Goal: Navigation & Orientation: Find specific page/section

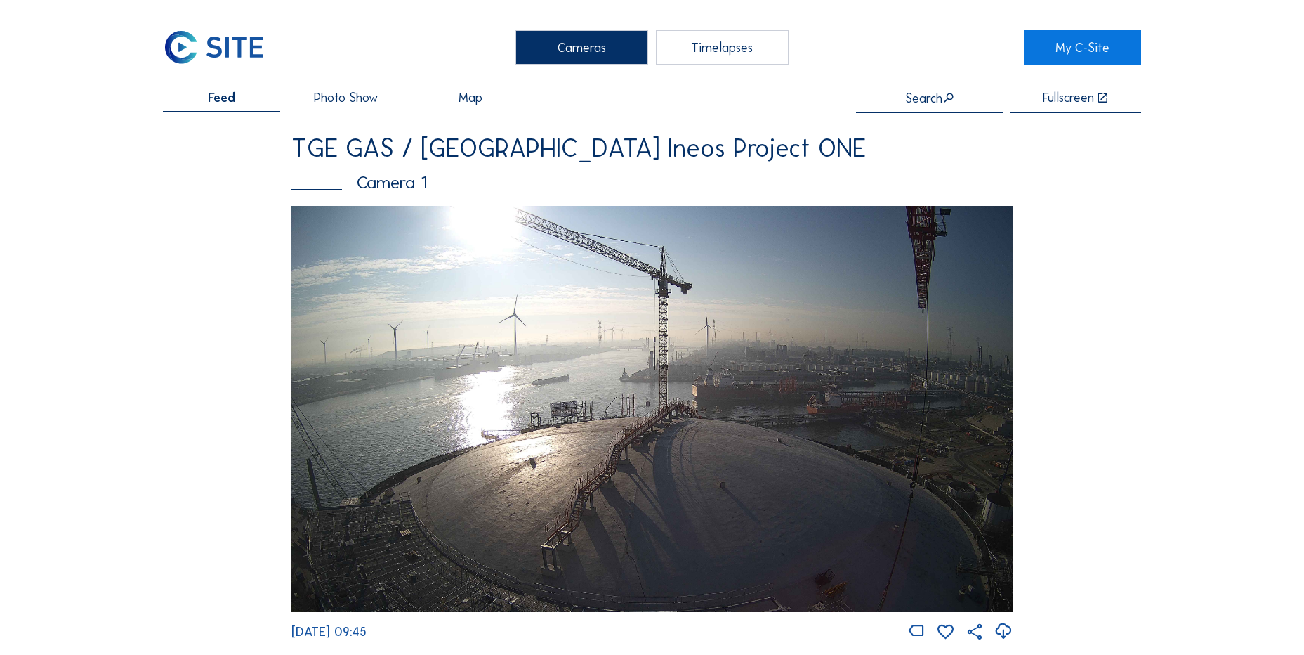
scroll to position [562, 0]
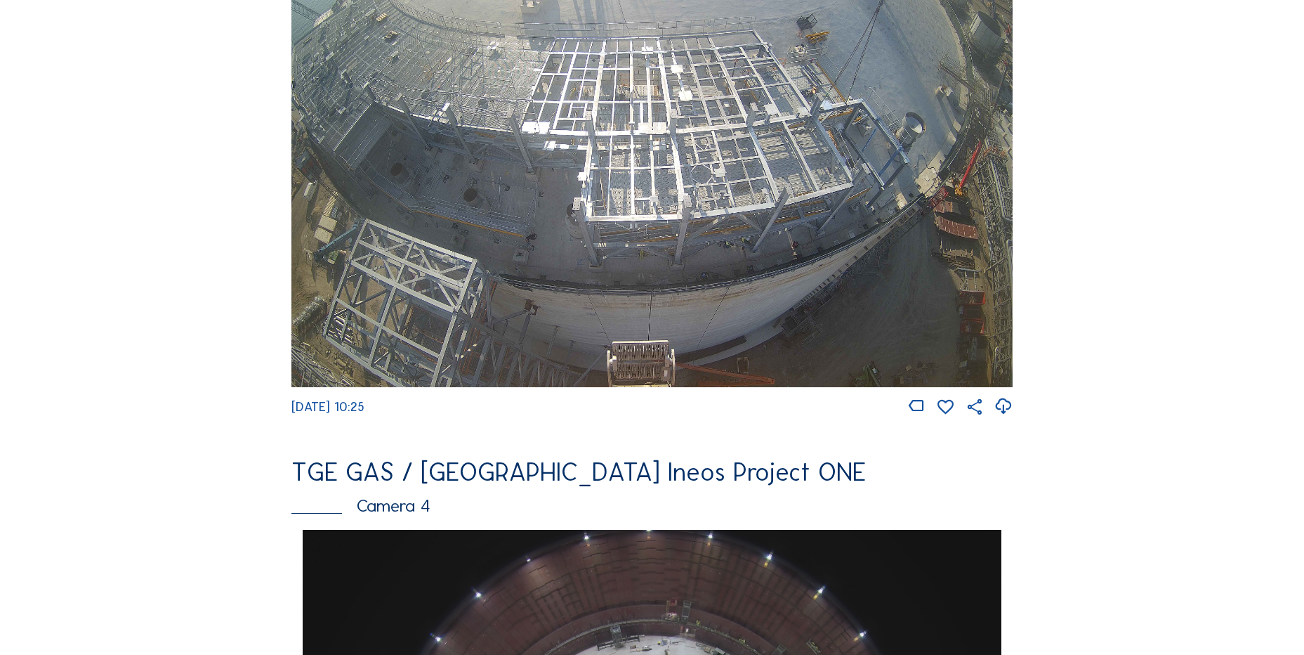
scroll to position [632, 0]
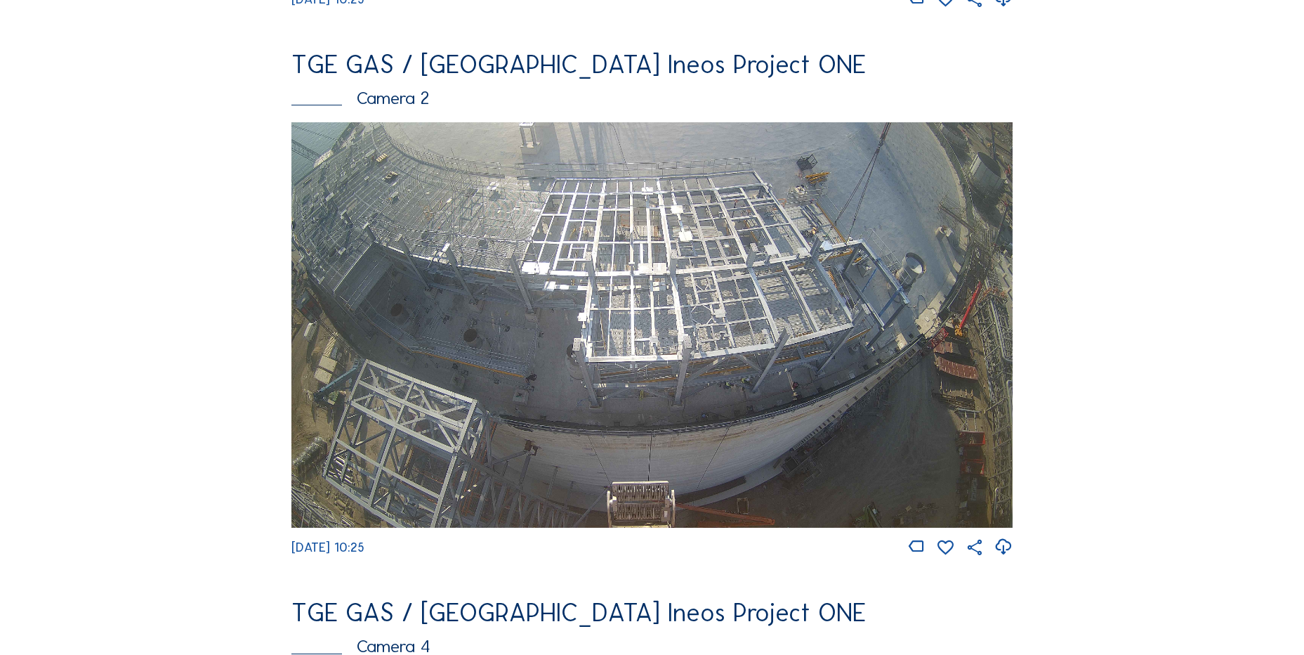
click at [1011, 553] on icon at bounding box center [1003, 546] width 19 height 23
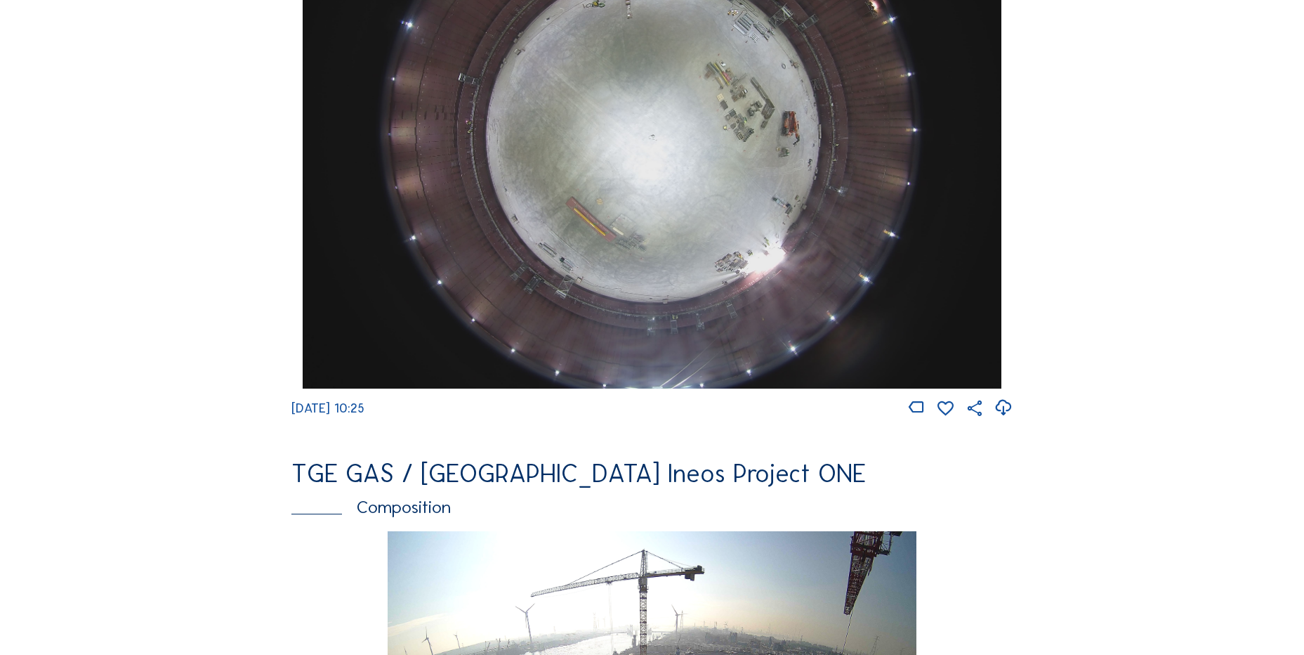
scroll to position [1545, 0]
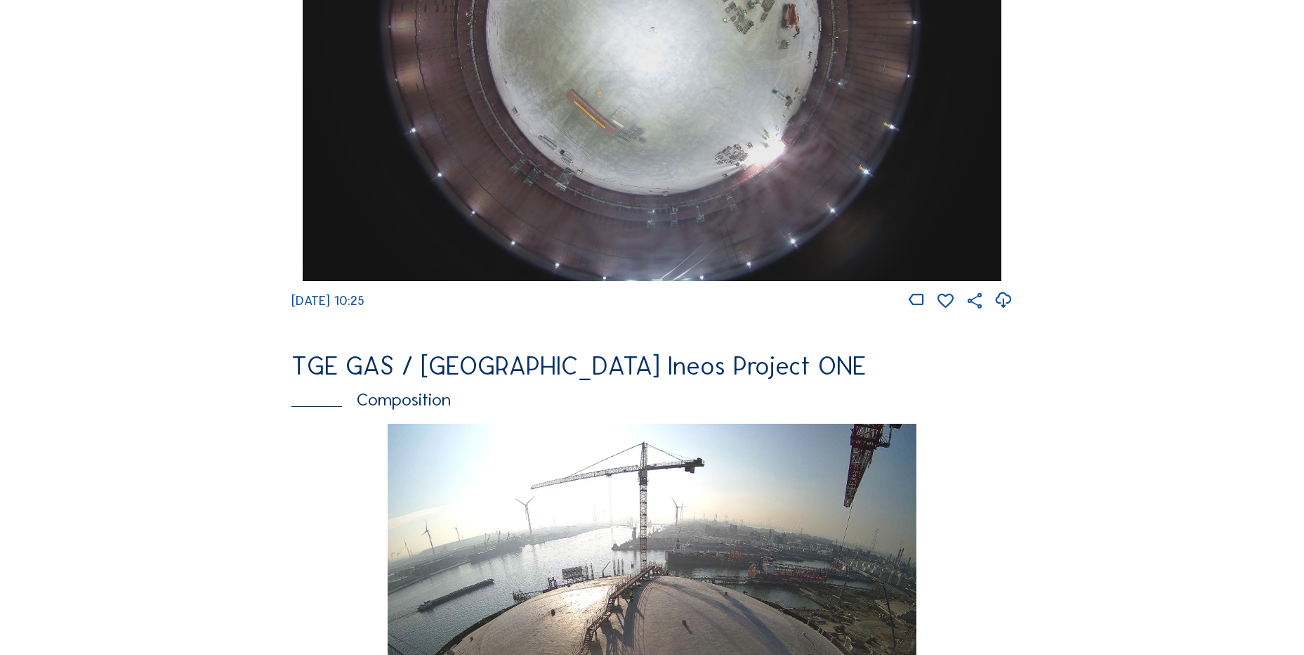
drag, startPoint x: 164, startPoint y: 319, endPoint x: 159, endPoint y: 309, distance: 11.0
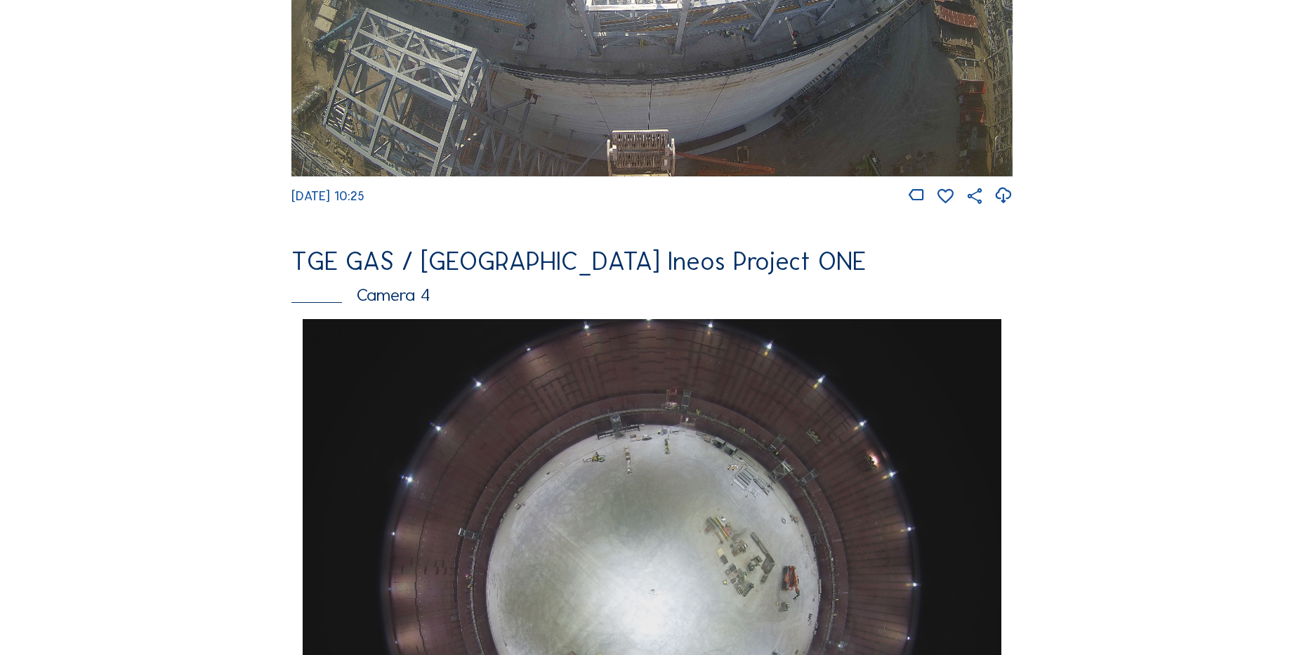
scroll to position [1264, 0]
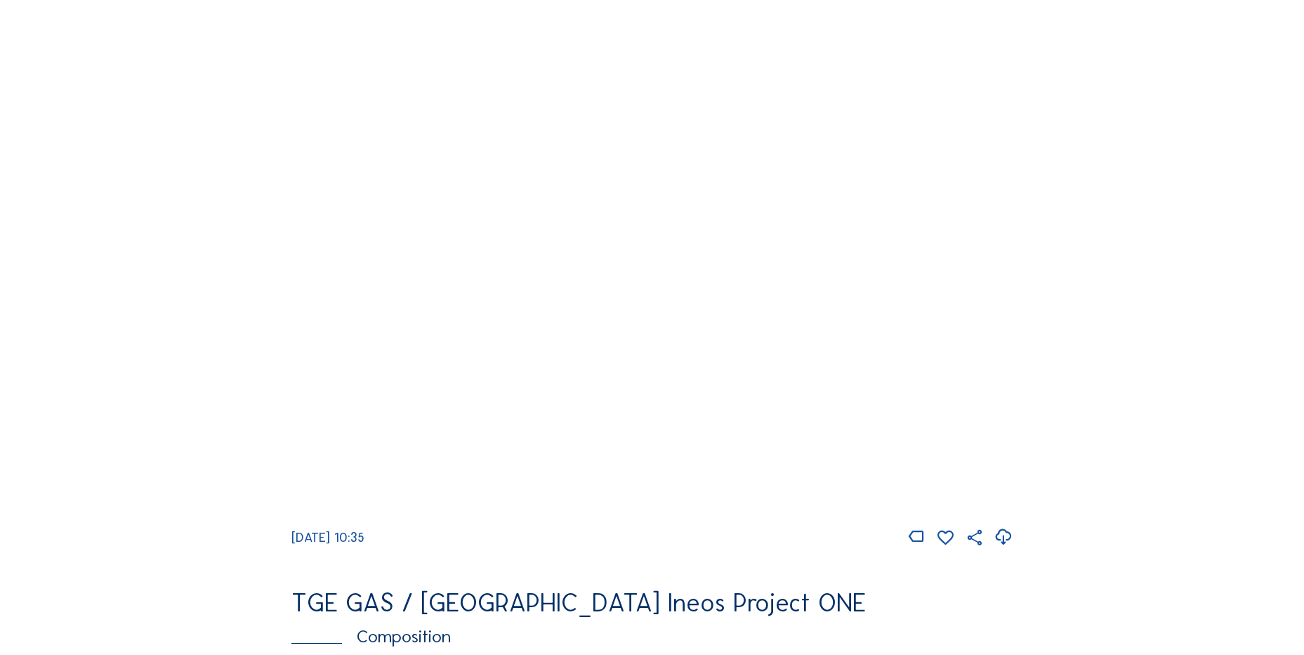
scroll to position [1475, 0]
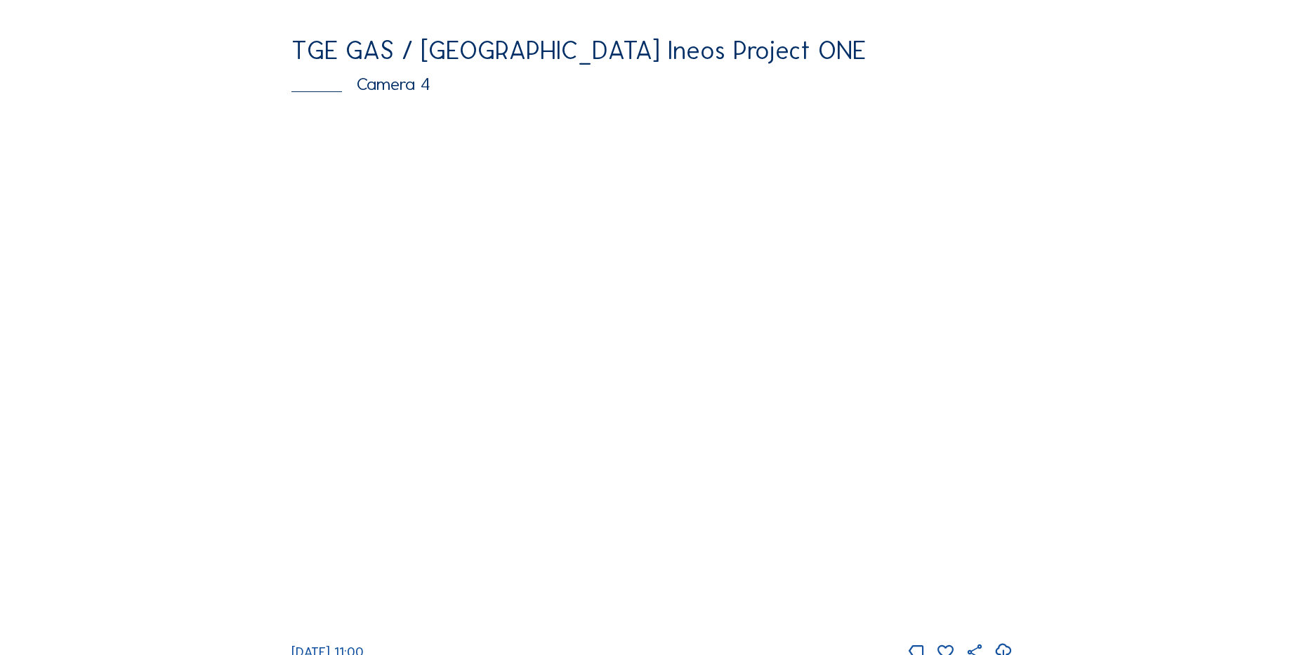
scroll to position [1334, 0]
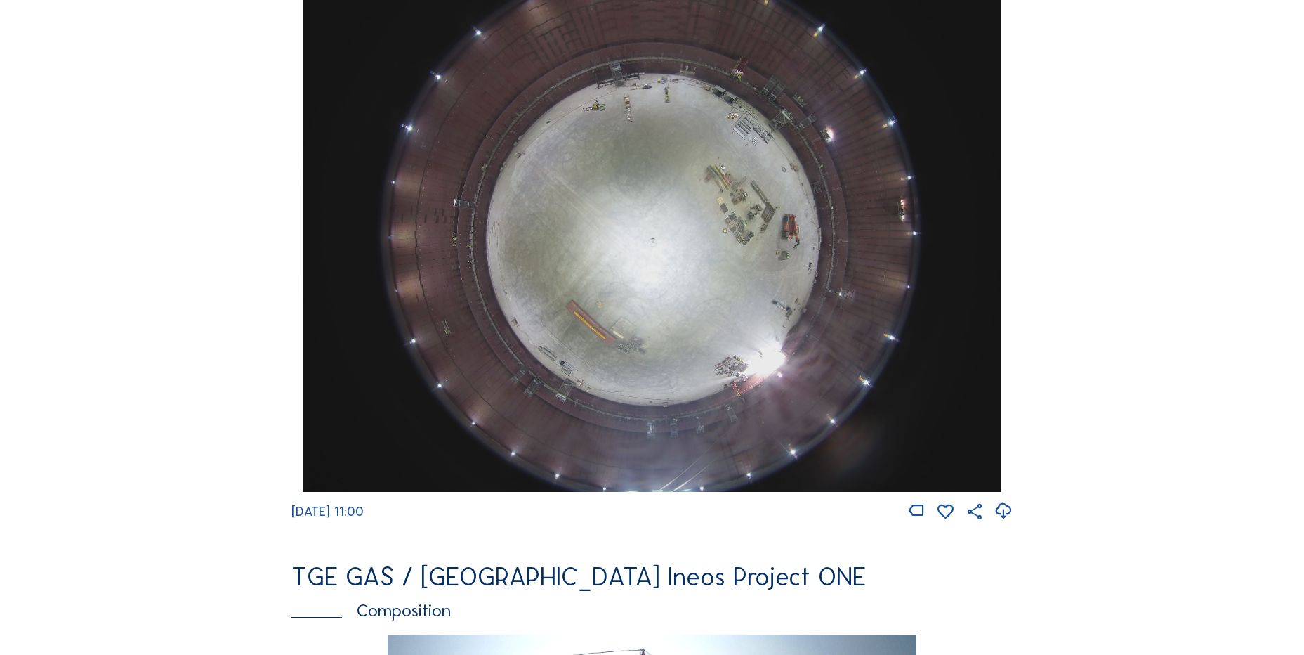
click at [1008, 522] on icon at bounding box center [1003, 510] width 19 height 23
click at [664, 232] on img at bounding box center [652, 230] width 698 height 524
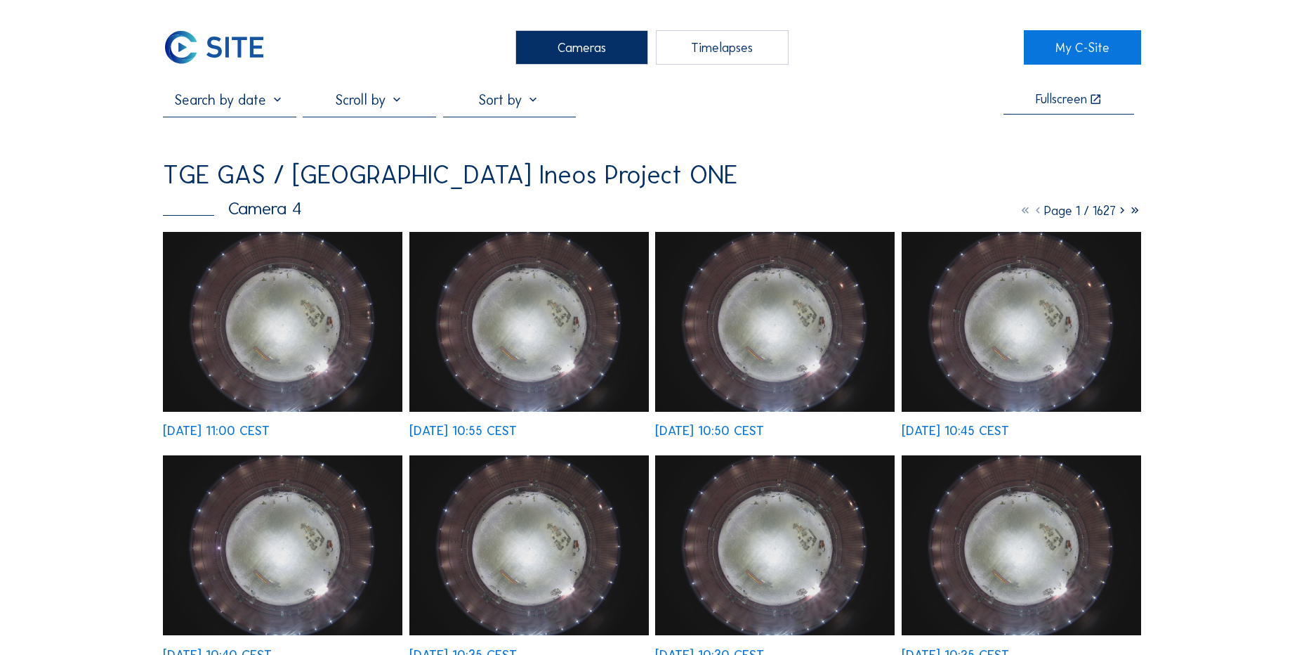
click at [256, 255] on img at bounding box center [282, 322] width 239 height 180
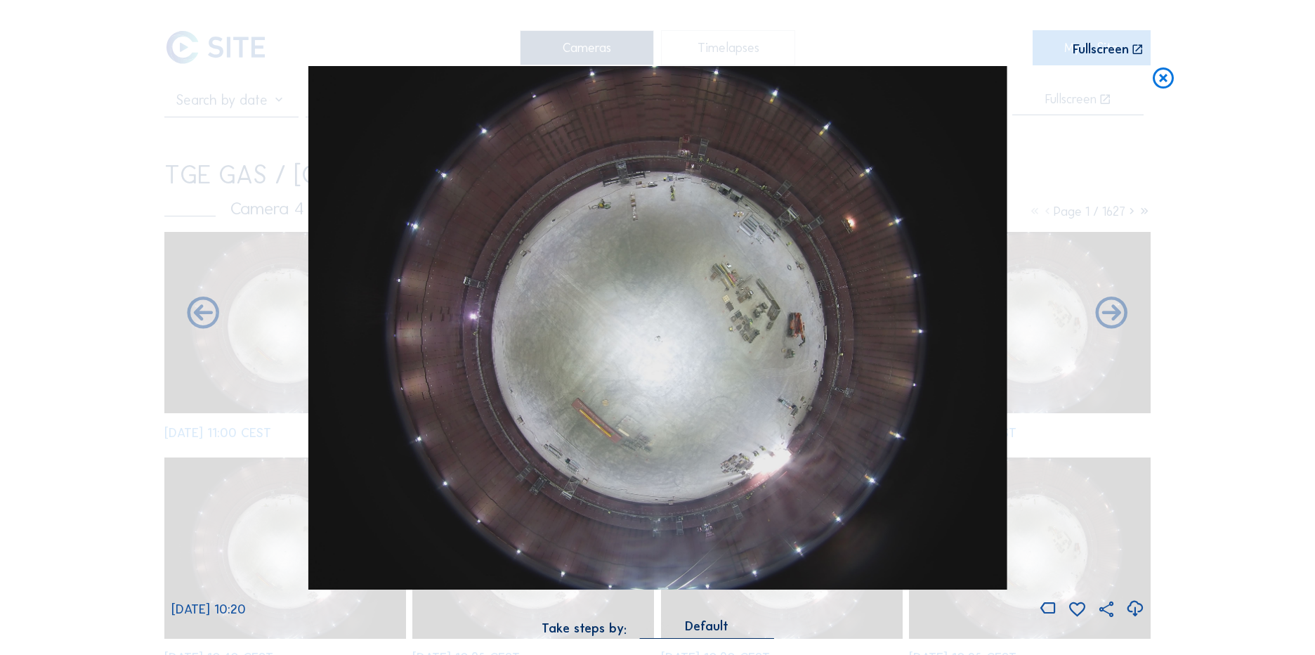
click at [1156, 81] on icon at bounding box center [1162, 79] width 25 height 26
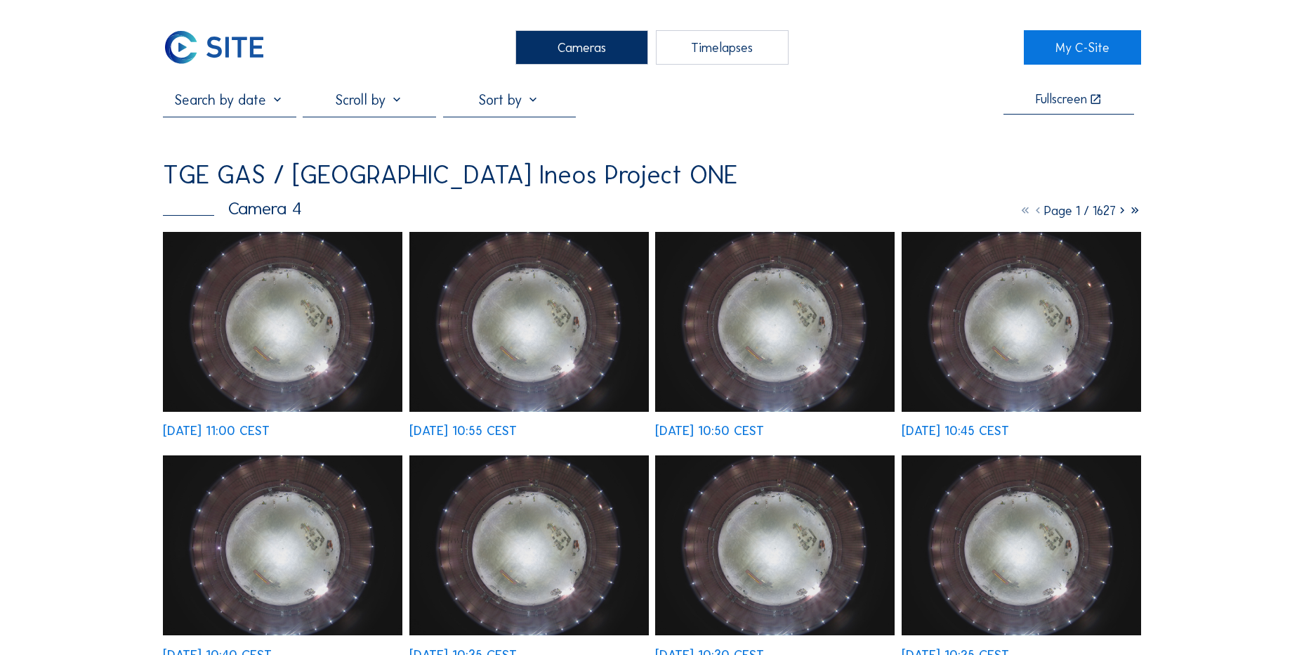
click at [222, 51] on img at bounding box center [214, 47] width 103 height 34
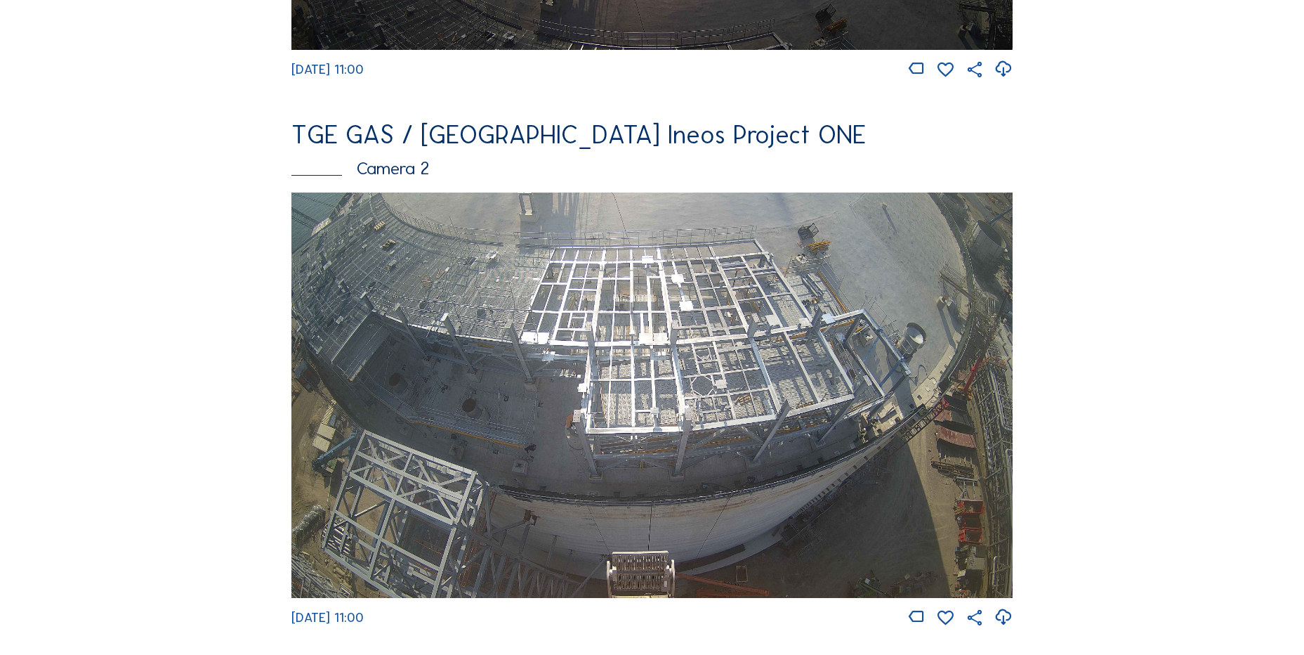
scroll to position [632, 0]
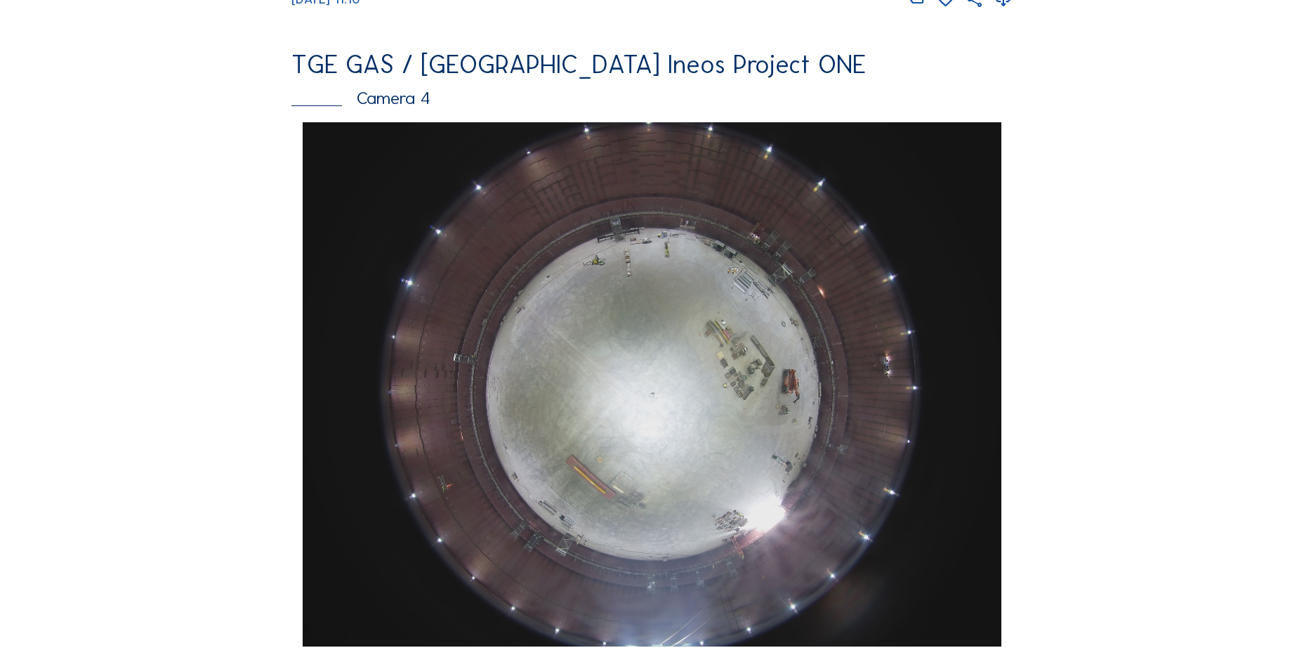
scroll to position [1405, 0]
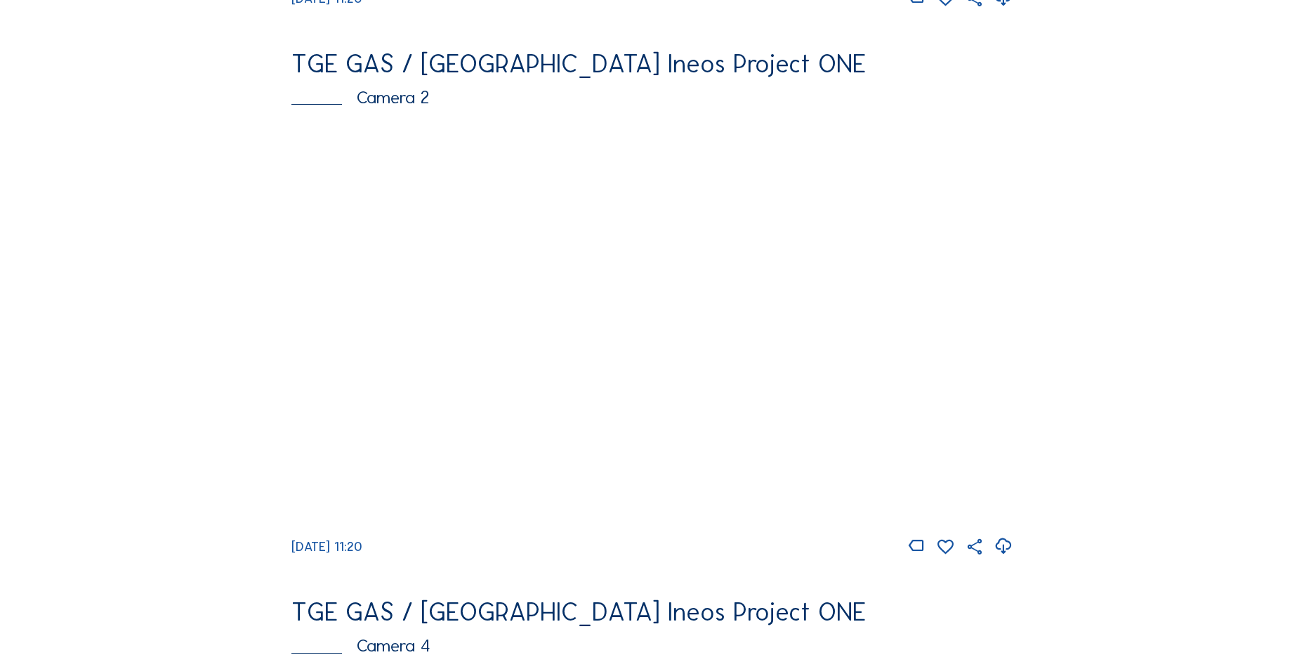
scroll to position [632, 0]
